Goal: Find contact information: Find contact information

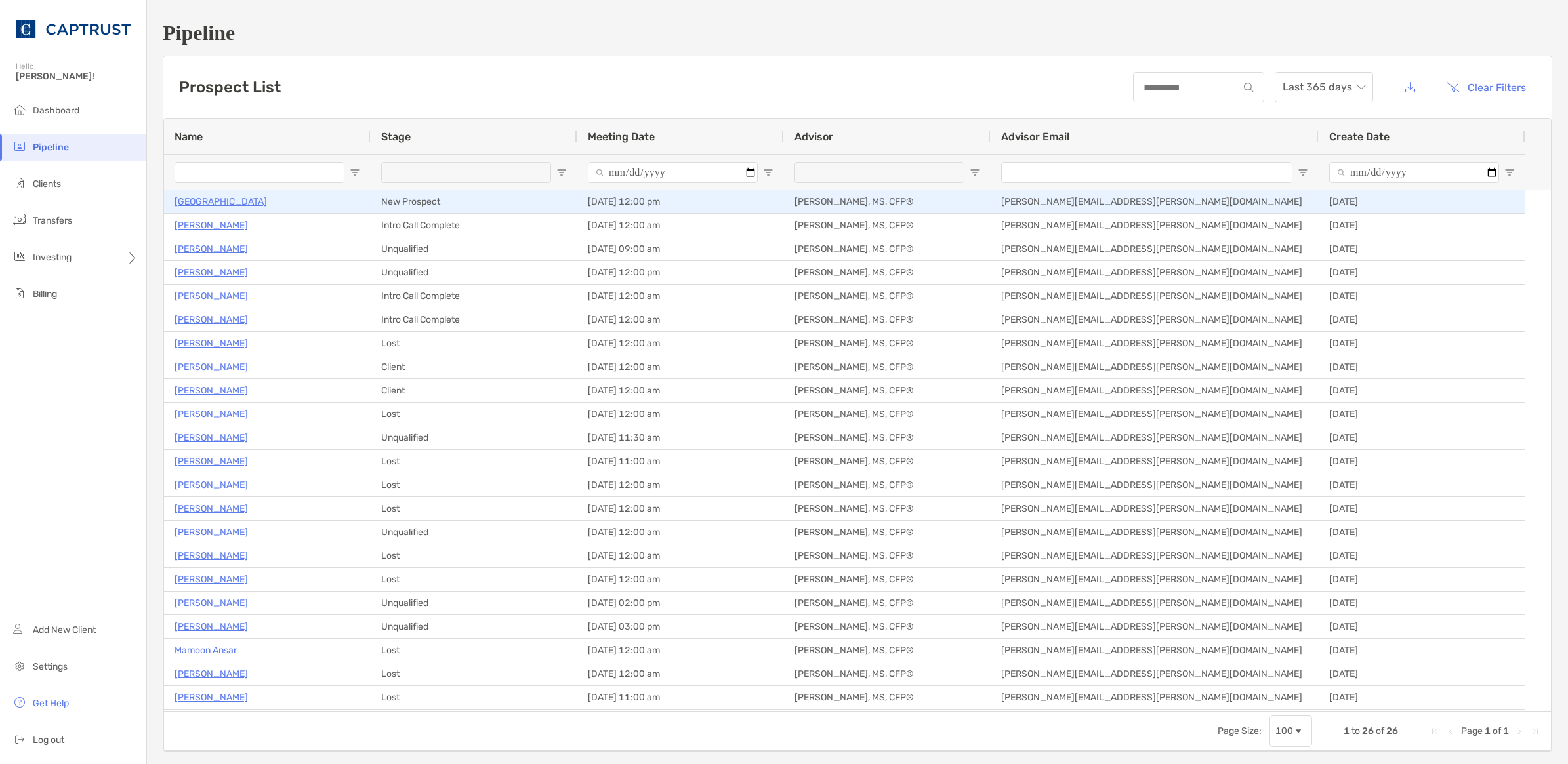
click at [205, 204] on p "[GEOGRAPHIC_DATA]" at bounding box center [221, 201] width 92 height 16
click at [204, 204] on p "[GEOGRAPHIC_DATA]" at bounding box center [221, 201] width 92 height 16
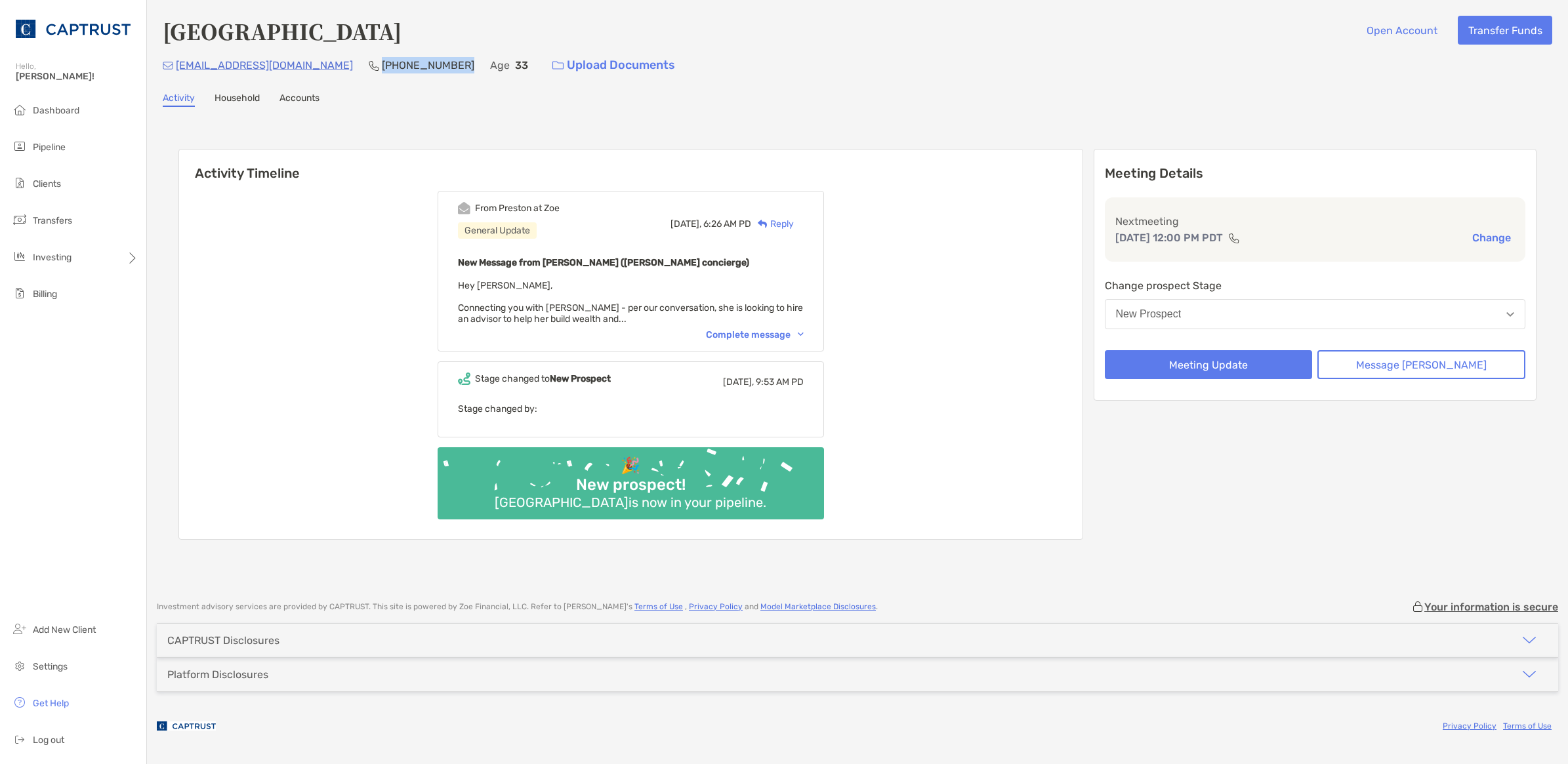
drag, startPoint x: 376, startPoint y: 64, endPoint x: 300, endPoint y: 67, distance: 76.1
click at [300, 67] on div "bgahye@gmail.com (669) 246-3396 Age 33 Upload Documents" at bounding box center [857, 65] width 1389 height 28
copy p "[PHONE_NUMBER]"
